Goal: Find specific fact: Find contact information

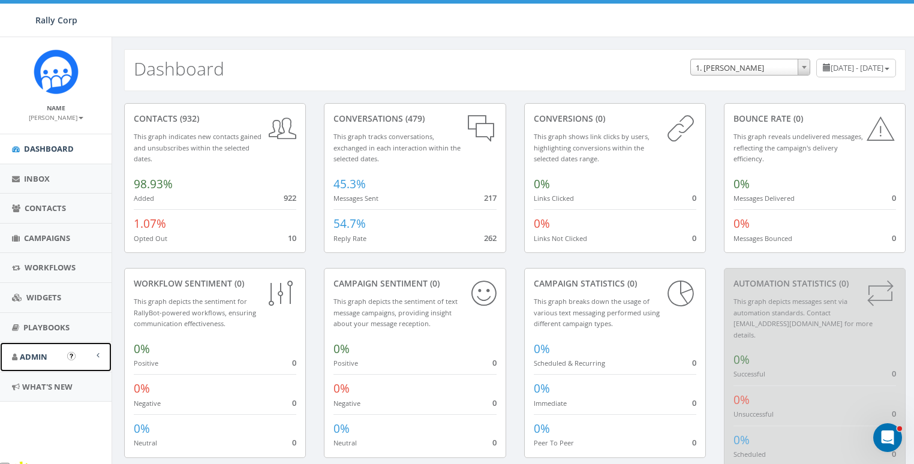
click at [52, 356] on link "Admin" at bounding box center [55, 356] width 111 height 29
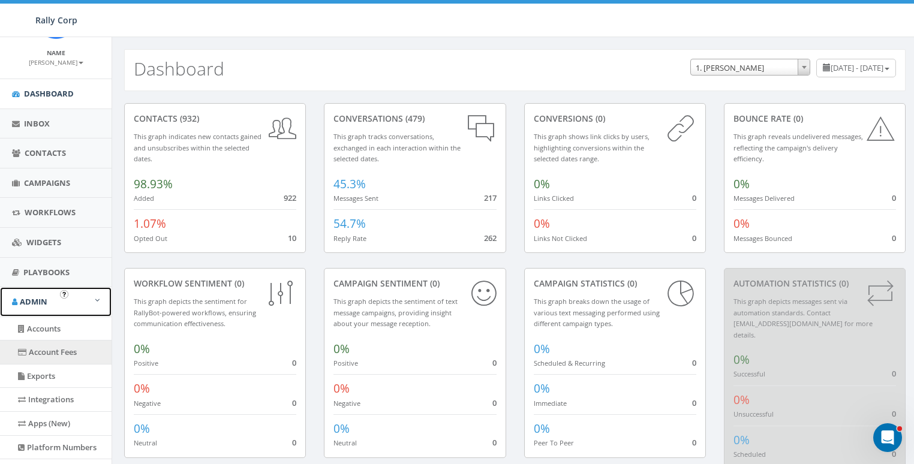
scroll to position [144, 0]
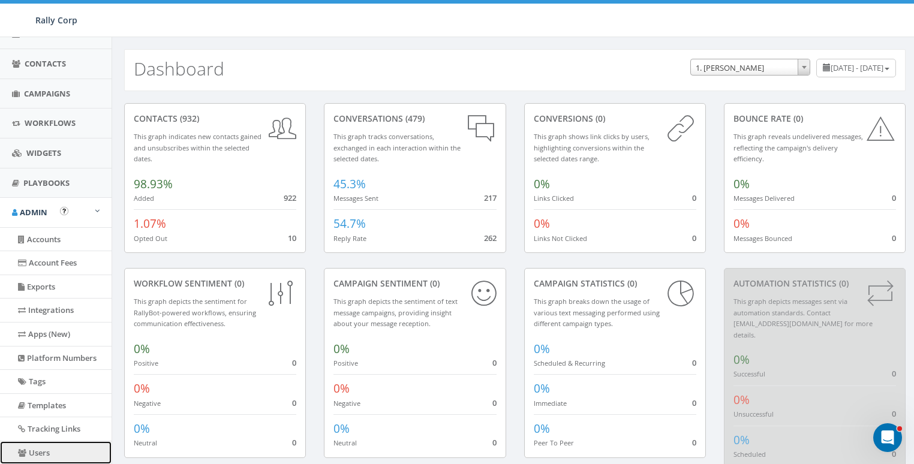
click at [40, 450] on link "Users" at bounding box center [55, 452] width 111 height 23
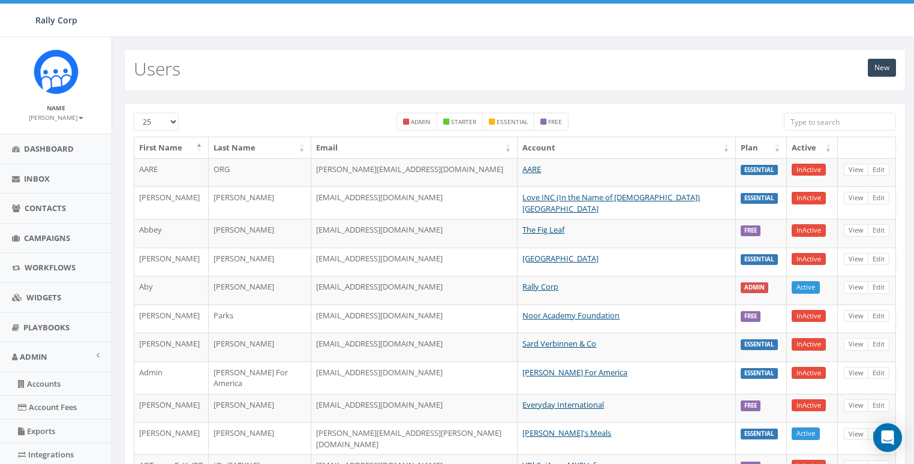
click at [818, 120] on input "search" at bounding box center [839, 122] width 112 height 18
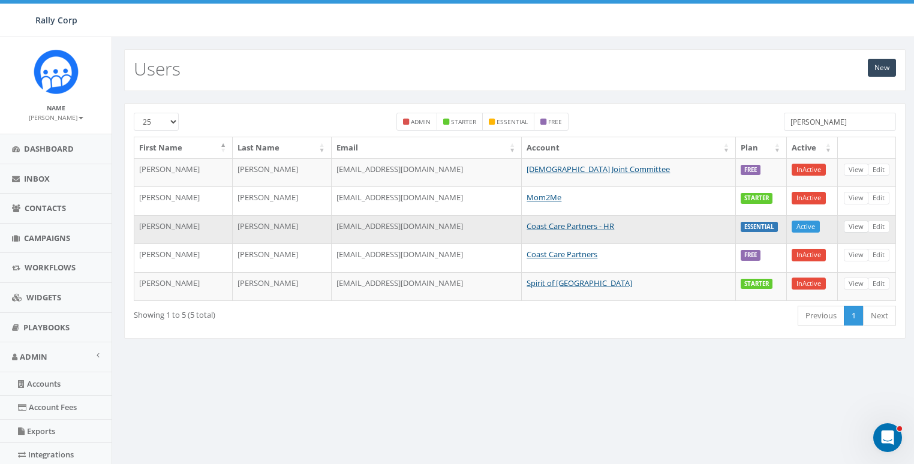
type input "[PERSON_NAME]"
click at [858, 224] on link "View" at bounding box center [855, 227] width 25 height 13
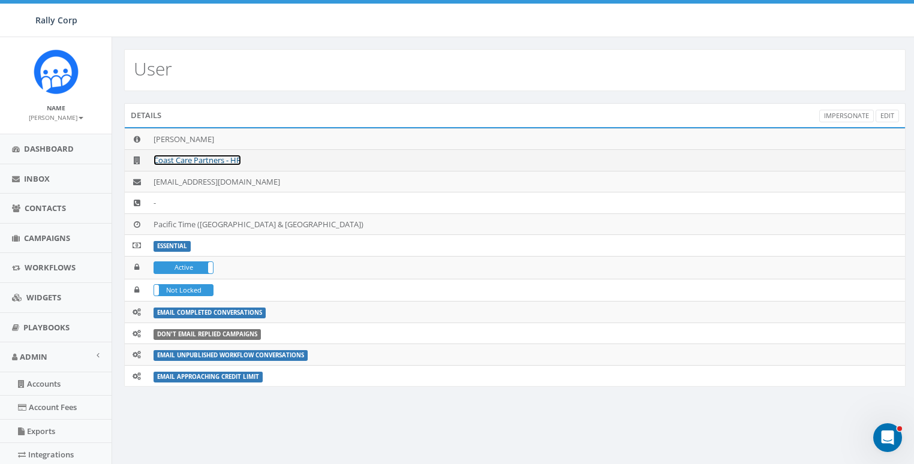
click at [209, 160] on link "Coast Care Partners - HR" at bounding box center [197, 160] width 88 height 11
click at [193, 156] on link "Coast Care Partners - HR" at bounding box center [197, 160] width 88 height 11
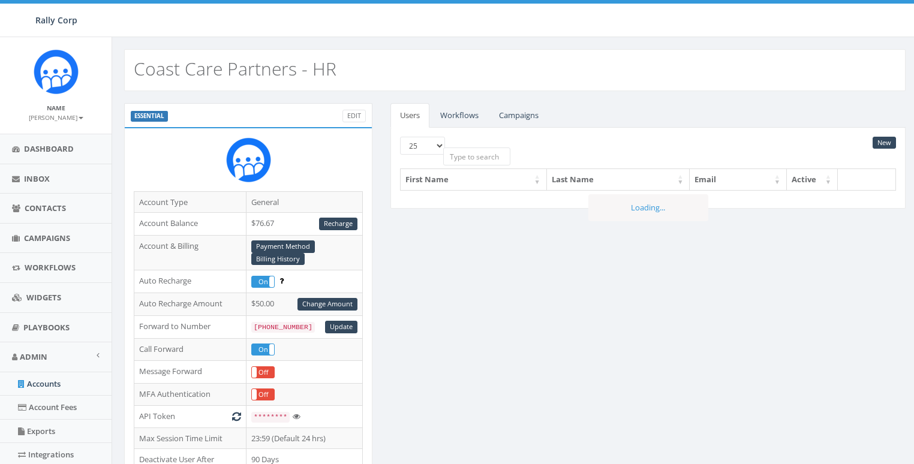
click at [169, 181] on div at bounding box center [248, 164] width 229 height 54
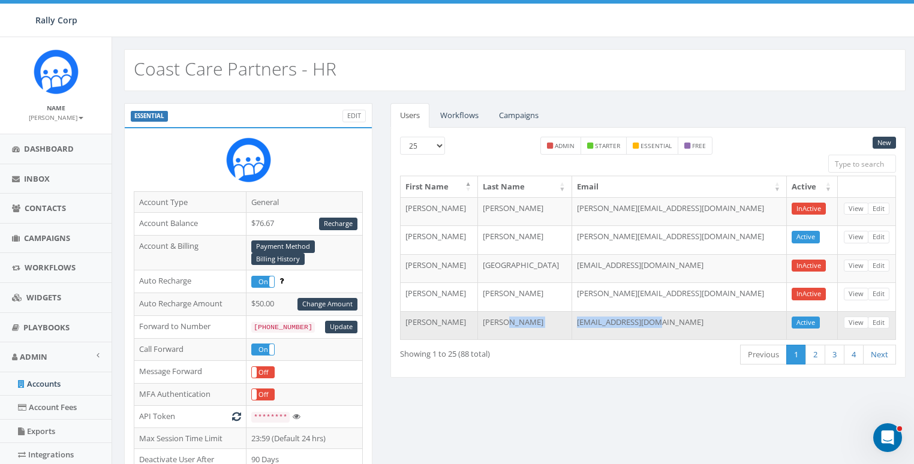
drag, startPoint x: 693, startPoint y: 317, endPoint x: 581, endPoint y: 321, distance: 112.2
click at [581, 321] on tr "Tyler Bowker tyler@coastcare.org Active View Edit" at bounding box center [647, 325] width 495 height 29
copy tr "[EMAIL_ADDRESS][DOMAIN_NAME]"
